Goal: Task Accomplishment & Management: Use online tool/utility

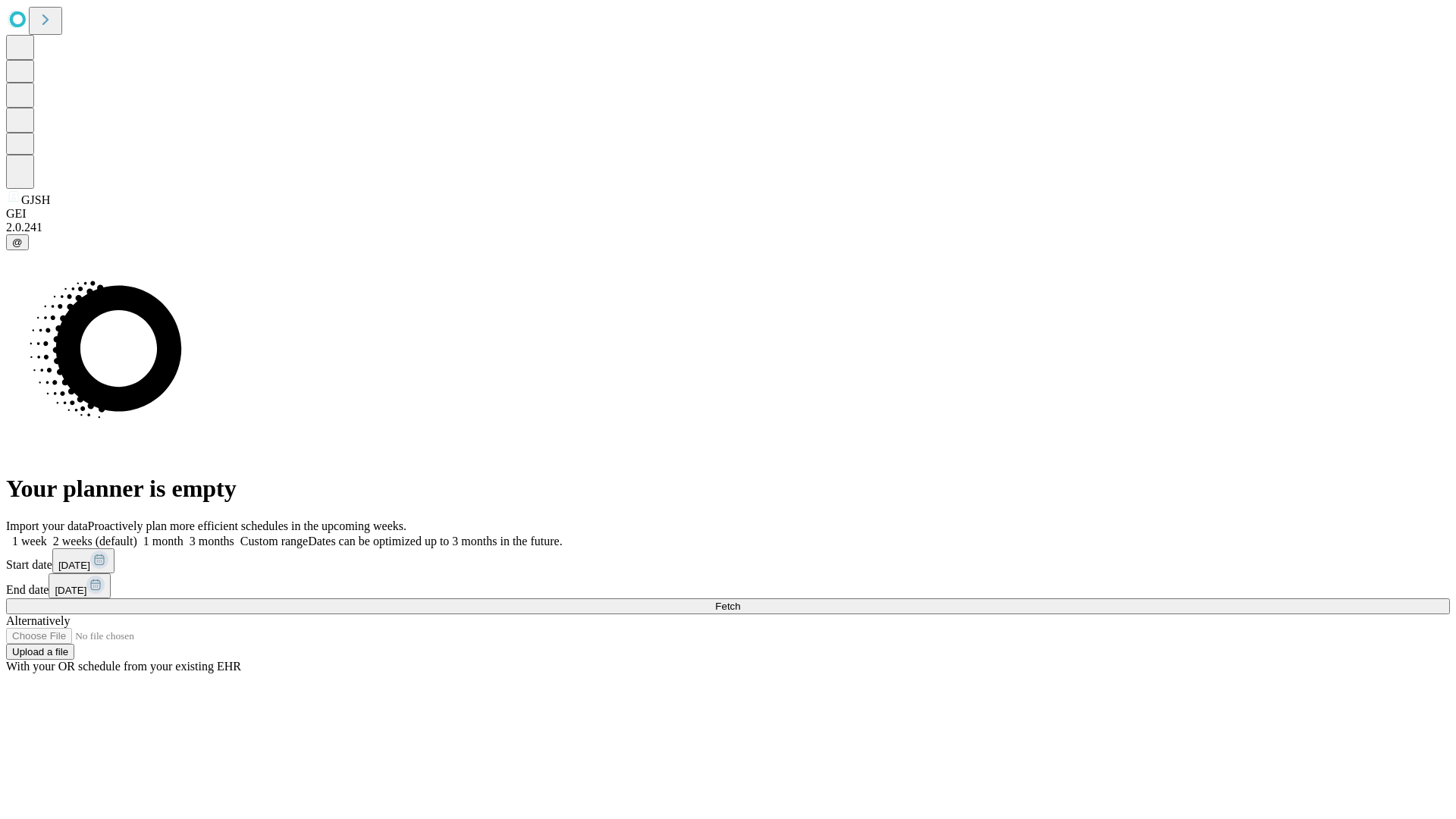
click at [740, 601] on span "Fetch" at bounding box center [728, 606] width 25 height 12
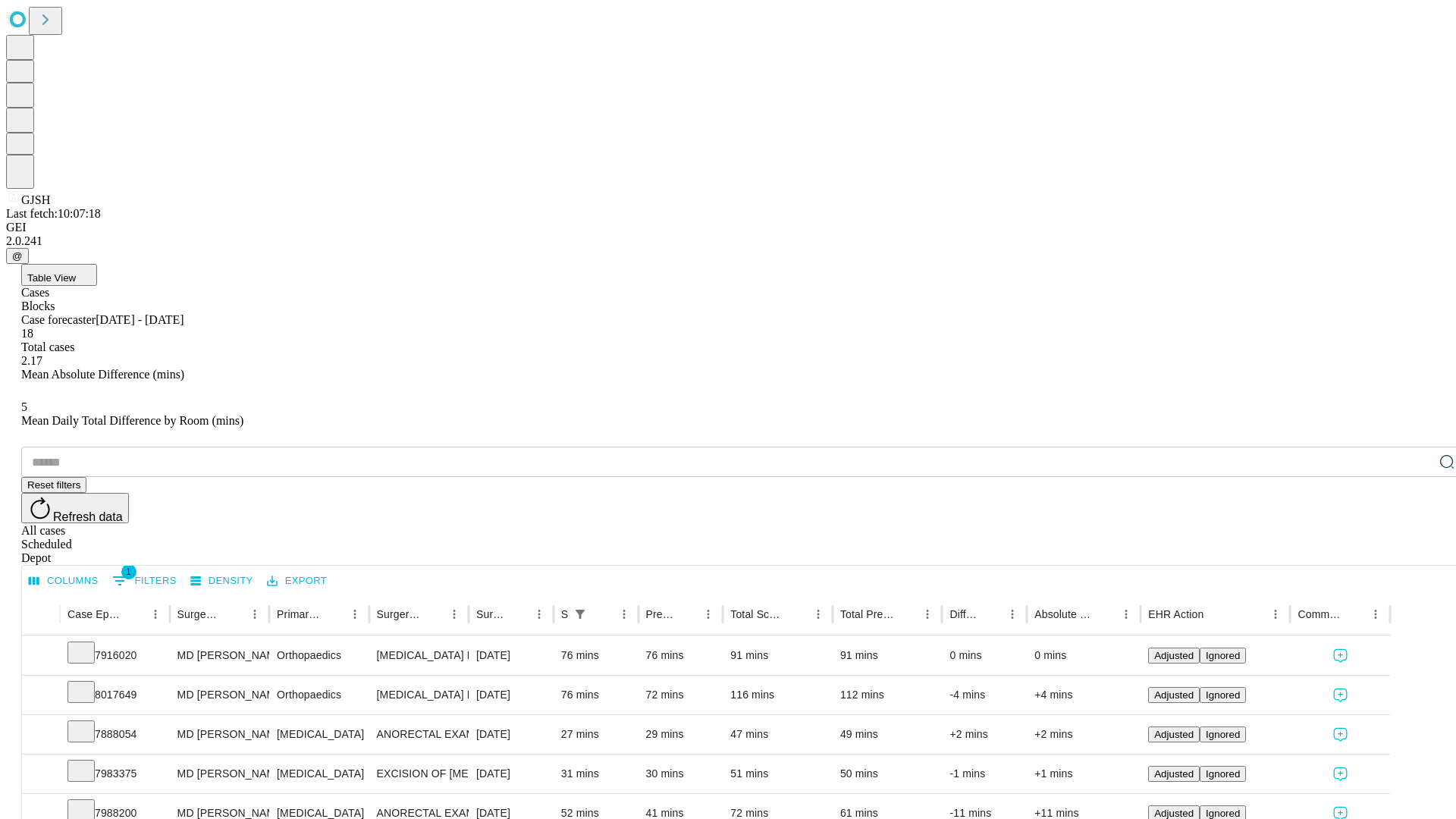
click at [1416, 551] on div "Depot" at bounding box center [742, 557] width 1443 height 14
